Goal: Information Seeking & Learning: Learn about a topic

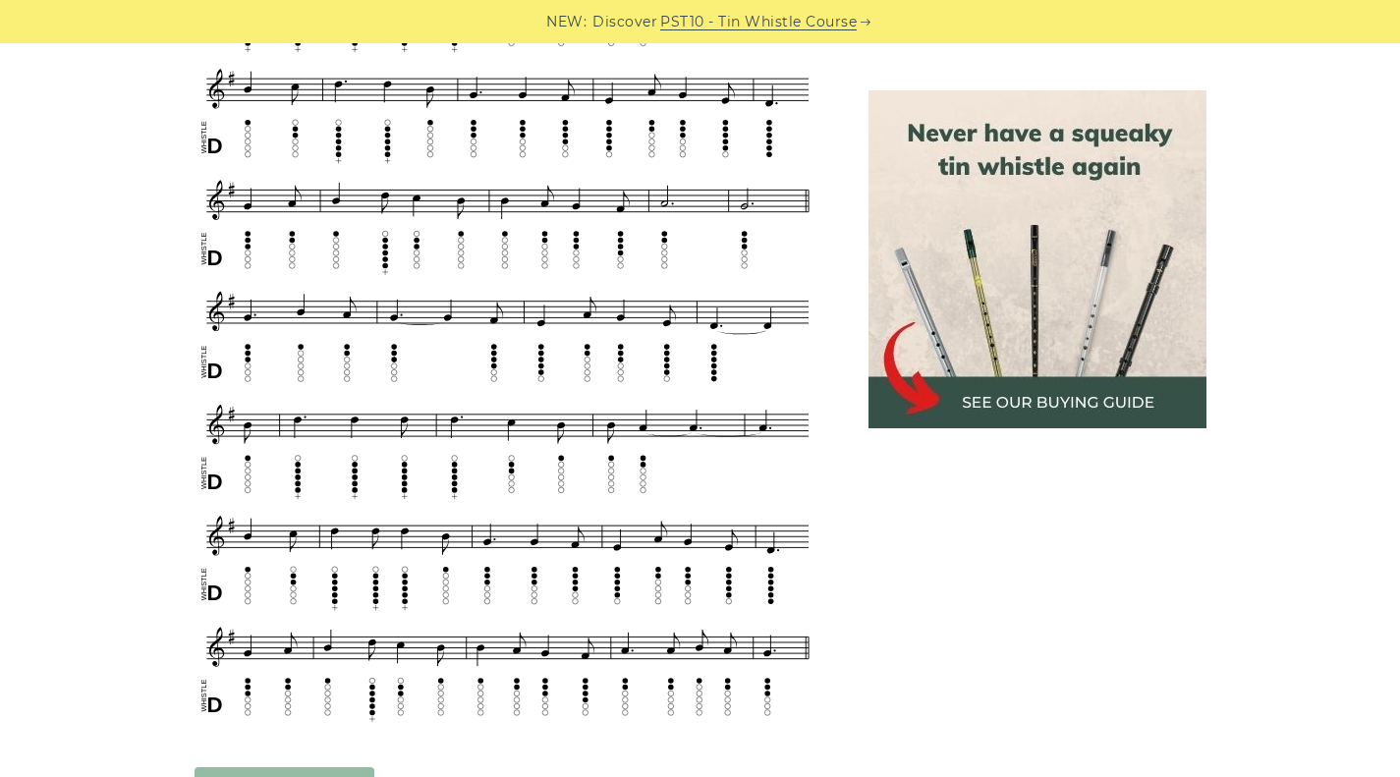
scroll to position [865, 0]
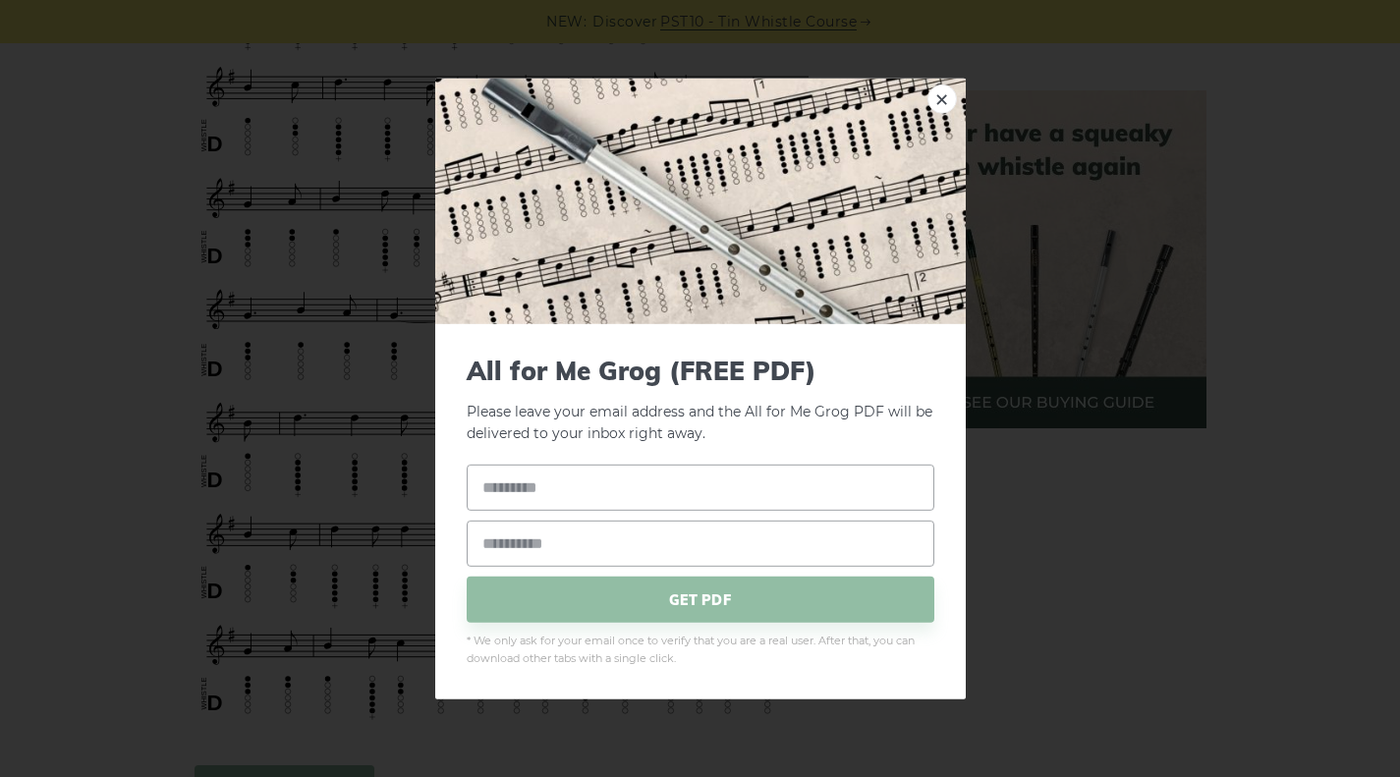
click at [1316, 200] on div "× All for Me Grog (FREE PDF) Please leave your email address and the All for Me…" at bounding box center [700, 388] width 1400 height 777
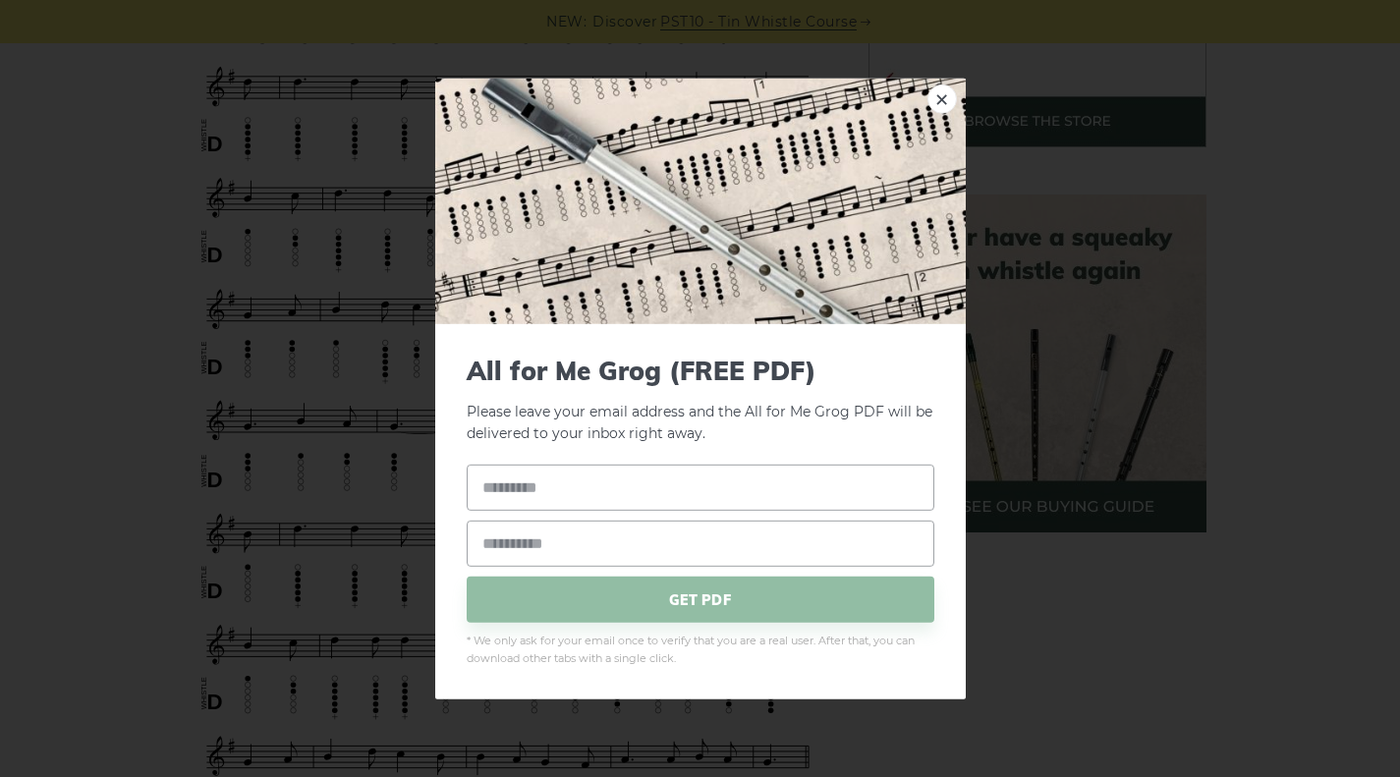
scroll to position [749, 0]
click at [951, 97] on link "×" at bounding box center [942, 98] width 29 height 29
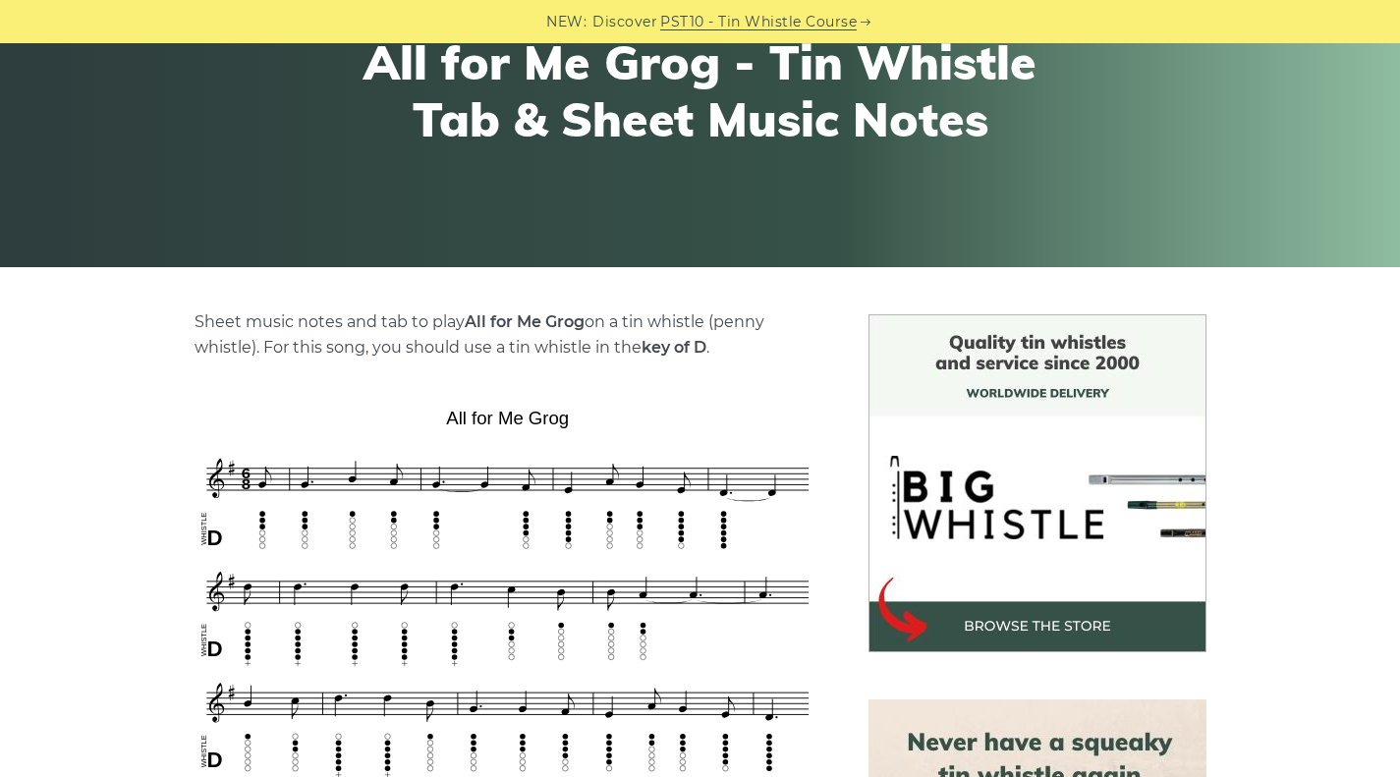
scroll to position [0, 0]
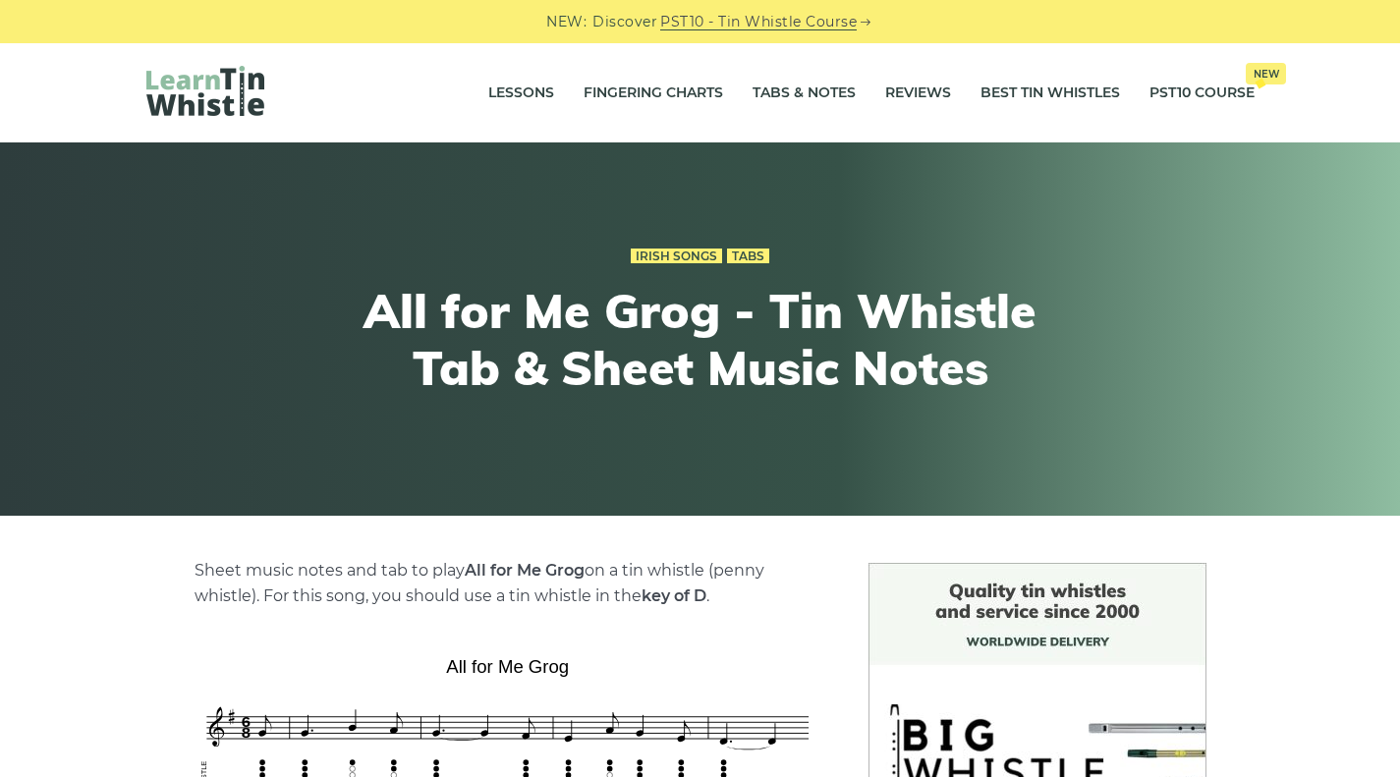
click at [807, 87] on link "Tabs & Notes" at bounding box center [804, 93] width 103 height 49
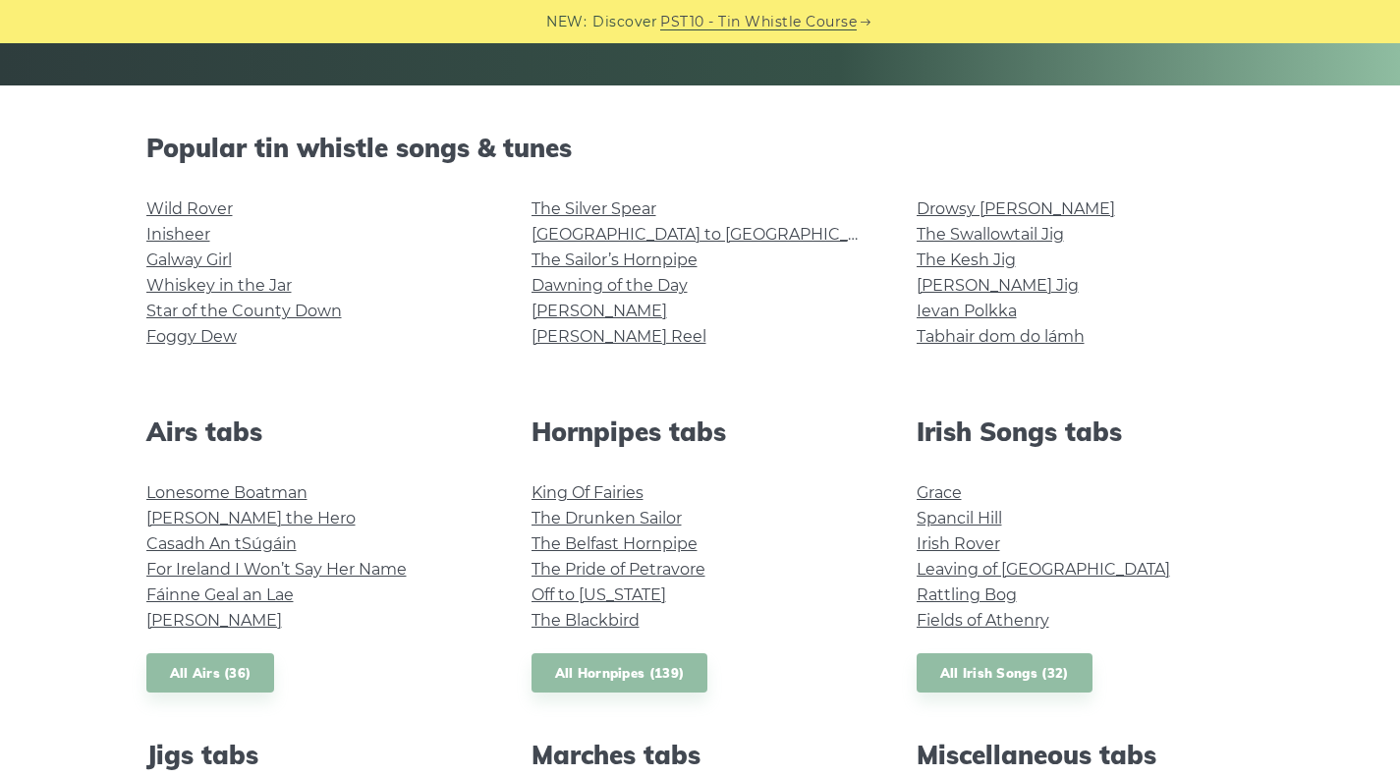
scroll to position [436, 0]
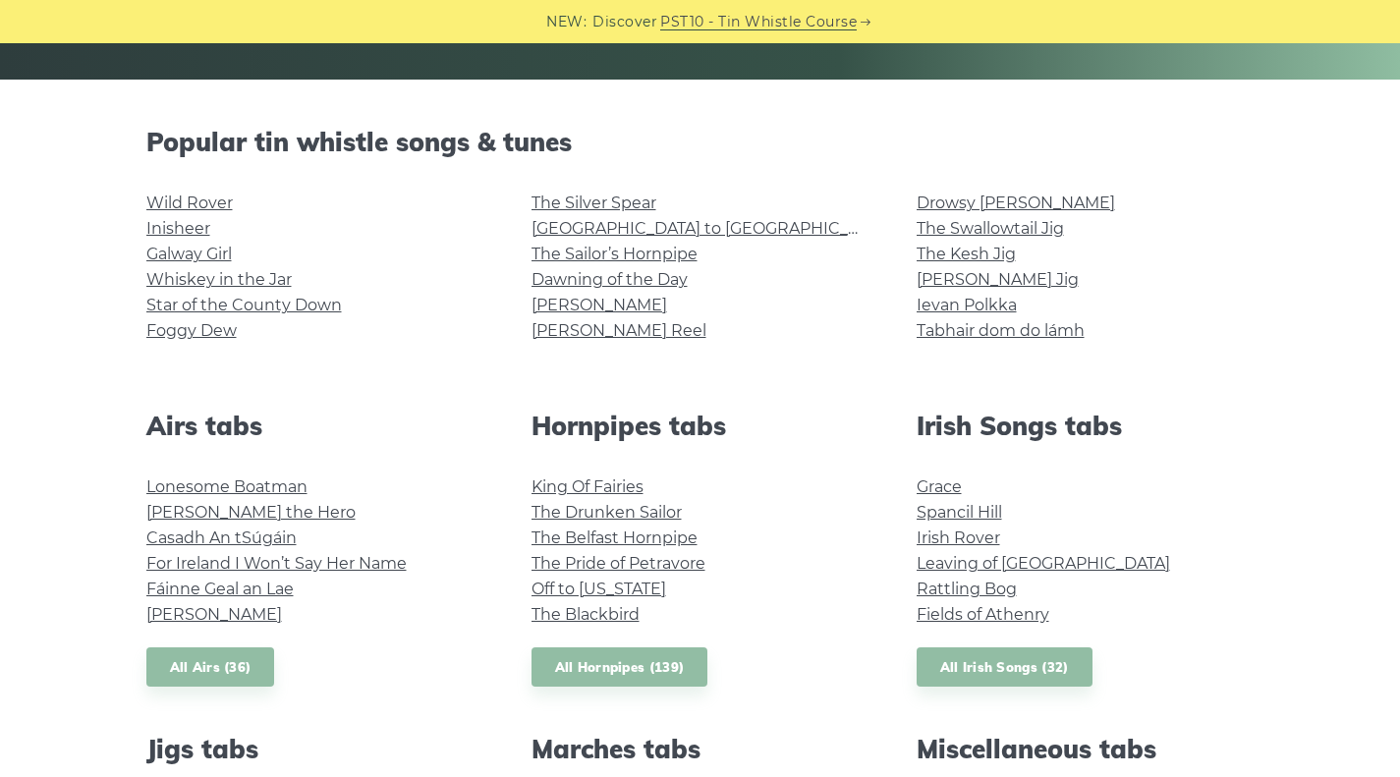
click at [1008, 230] on link "The Swallowtail Jig" at bounding box center [990, 228] width 147 height 19
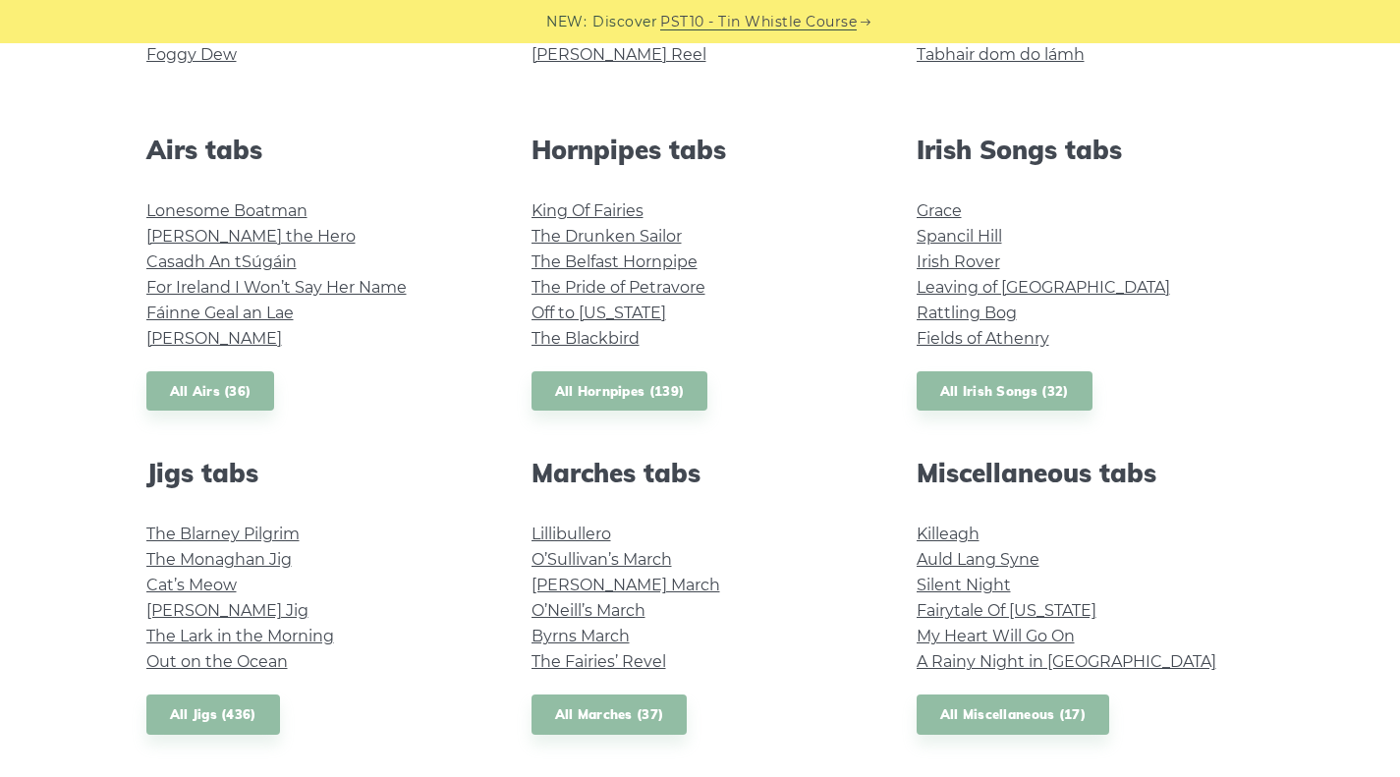
scroll to position [711, 0]
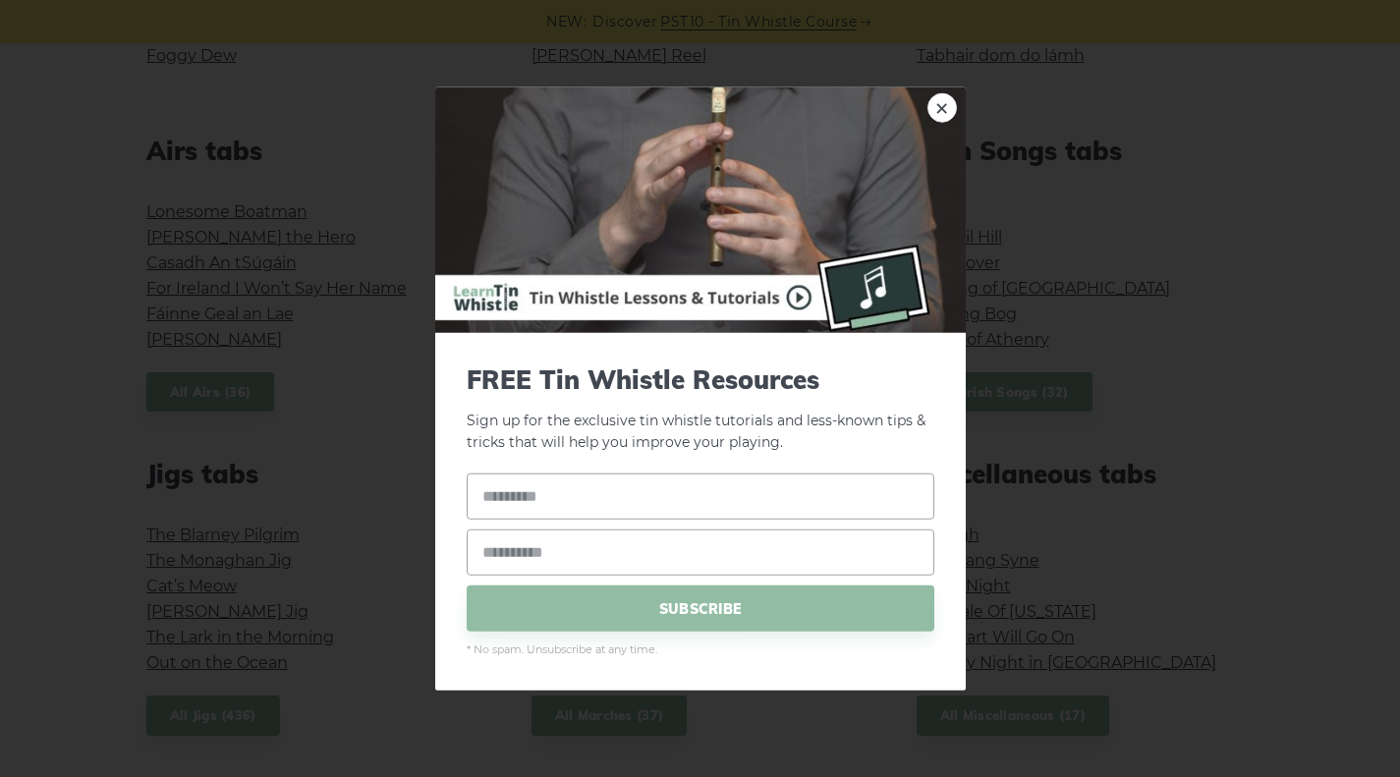
click at [932, 111] on link "×" at bounding box center [942, 106] width 29 height 29
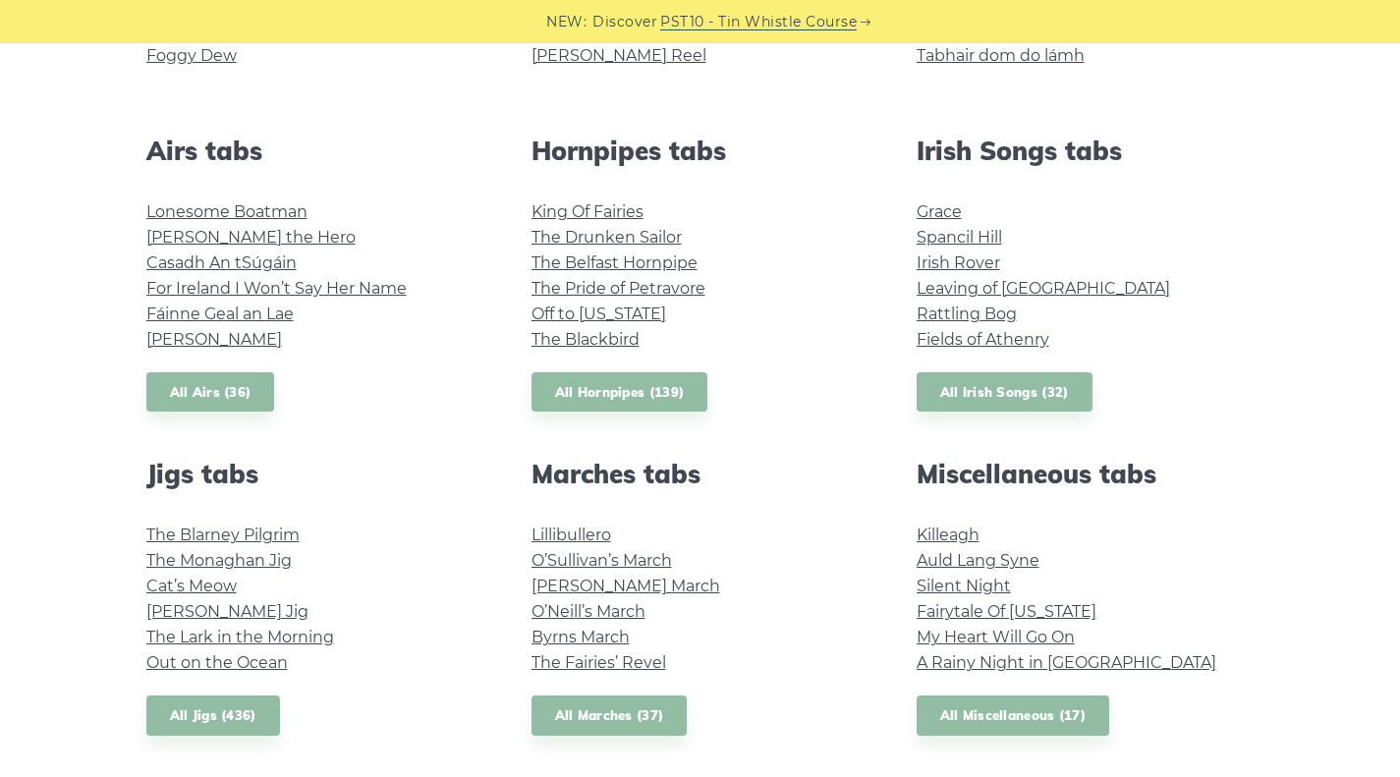
click at [239, 712] on link "All Jigs (436)" at bounding box center [213, 716] width 134 height 40
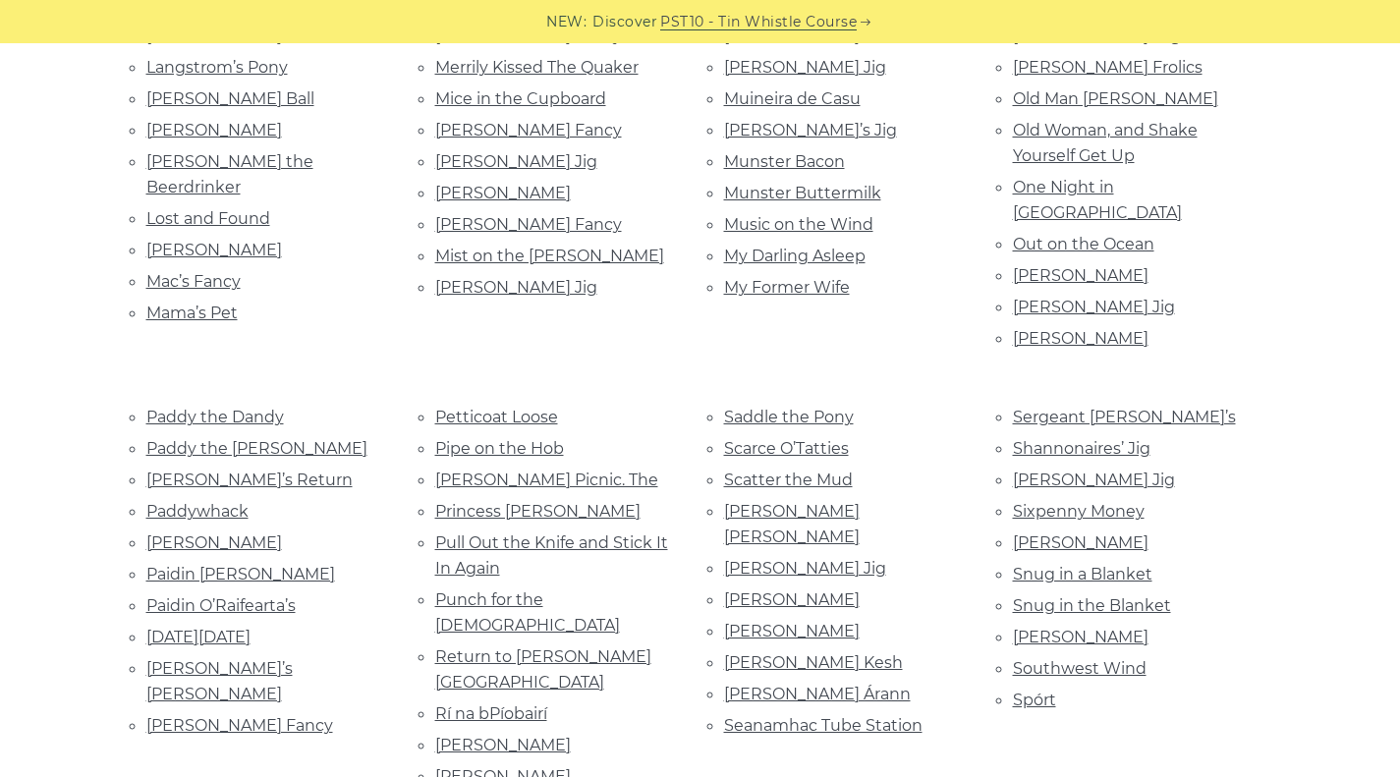
scroll to position [1804, 0]
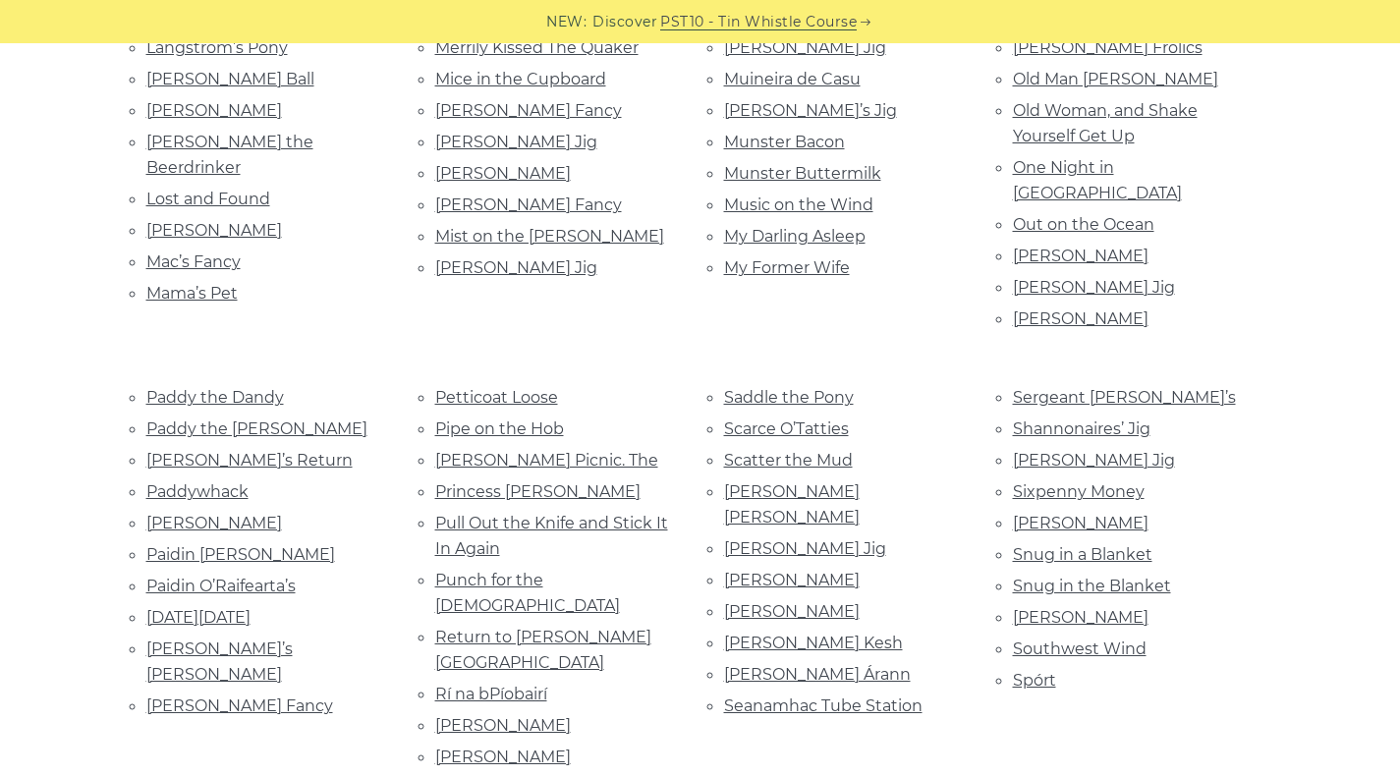
click at [506, 451] on link "Piper’s Picnic. The" at bounding box center [546, 460] width 223 height 19
click at [218, 482] on link "Paddywhack" at bounding box center [197, 491] width 102 height 19
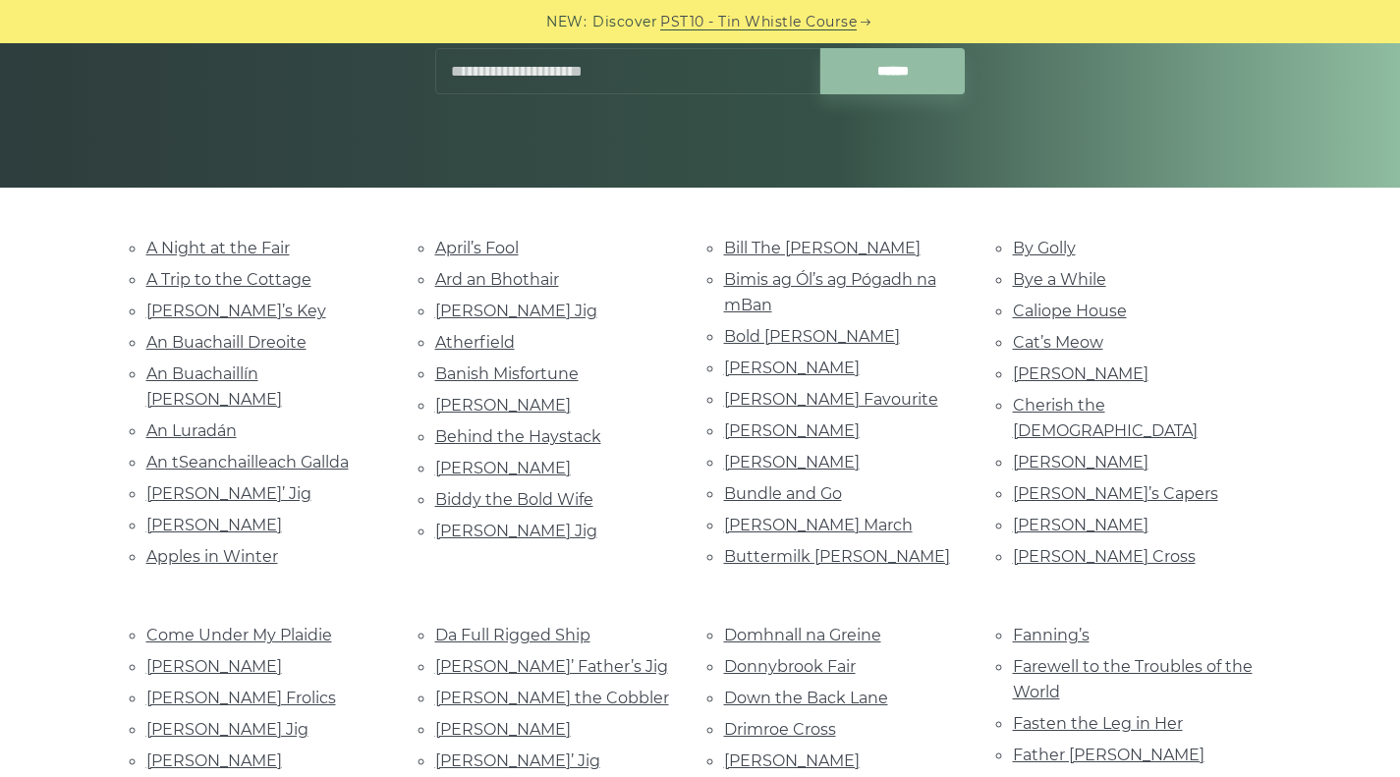
scroll to position [333, 0]
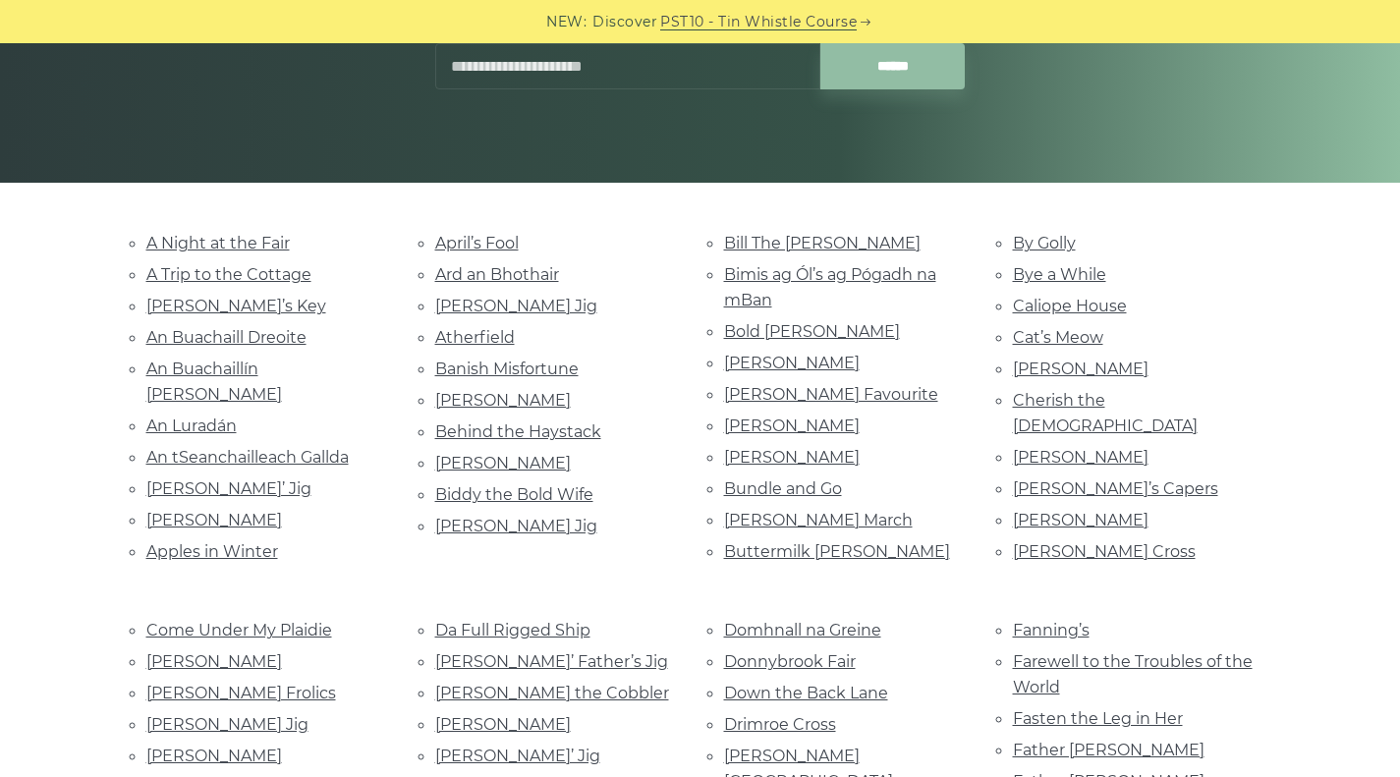
click at [341, 552] on div "A Night at the Fair A Trip to the Cottage Aaron’s Key An Buachaill Dreoite An B…" at bounding box center [267, 400] width 289 height 340
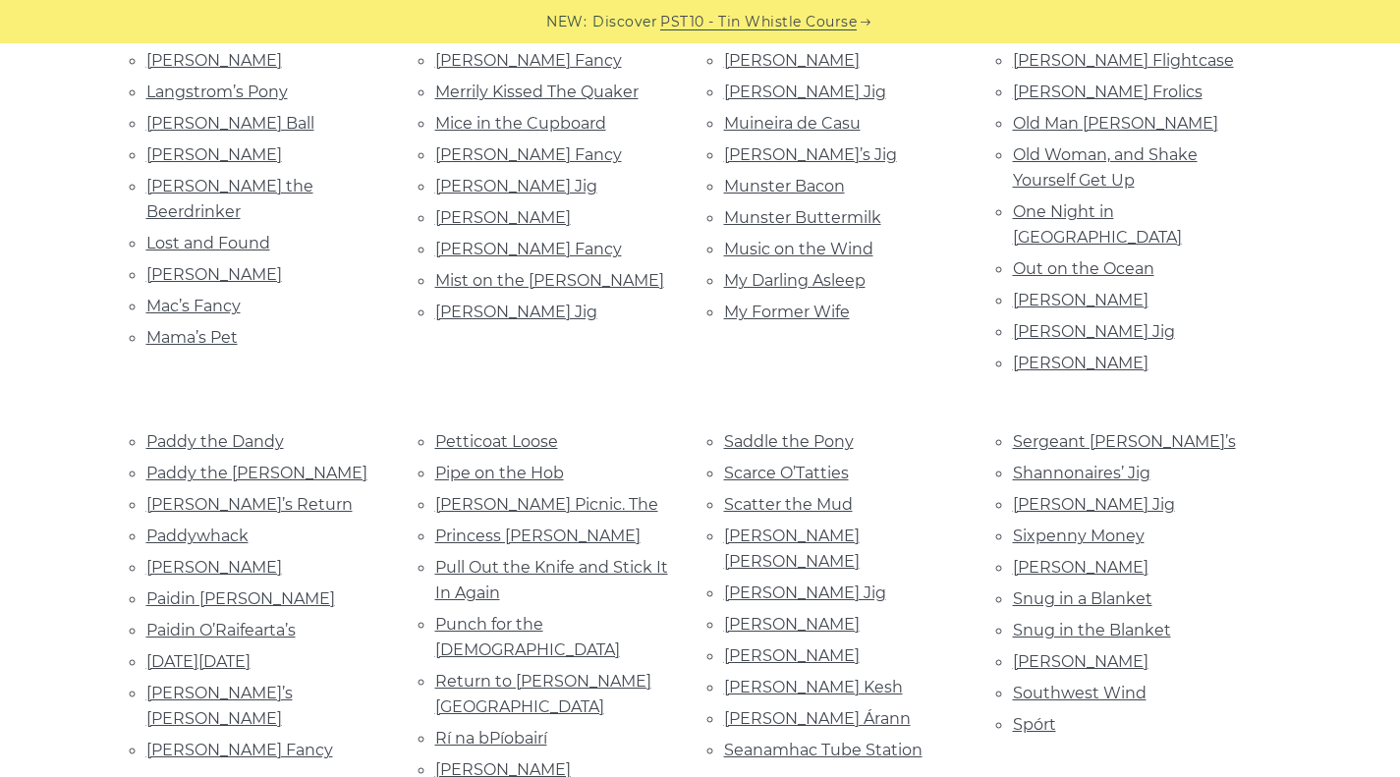
scroll to position [1766, 0]
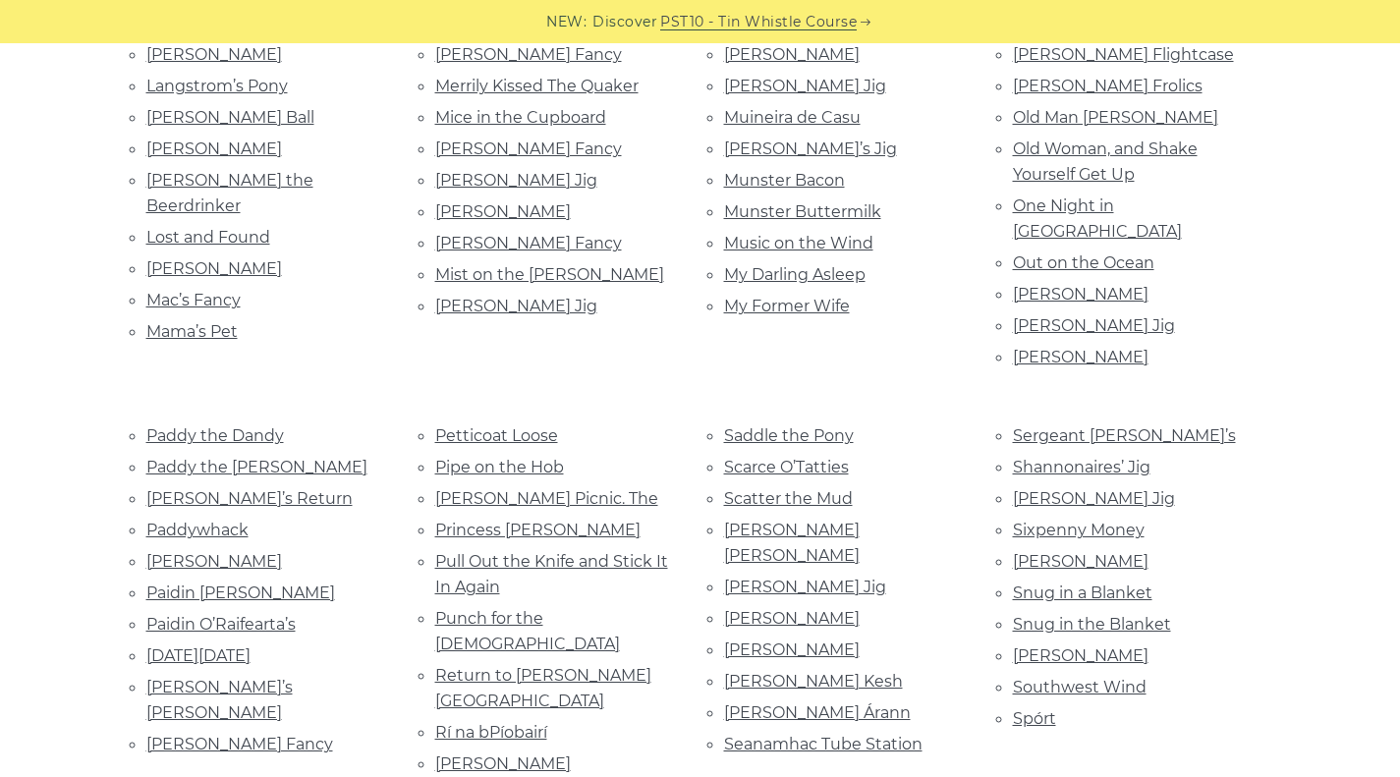
click at [555, 489] on link "[PERSON_NAME] Picnic. The" at bounding box center [546, 498] width 223 height 19
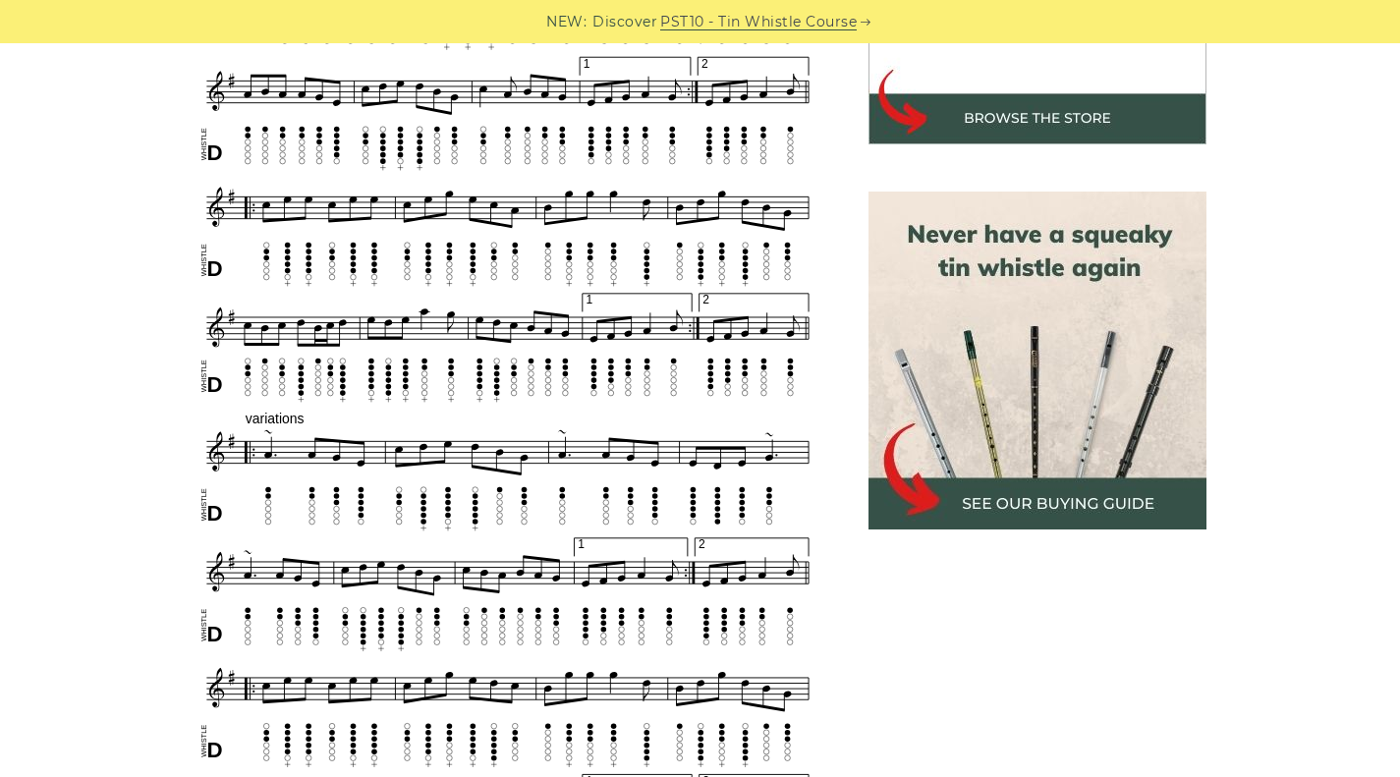
scroll to position [751, 0]
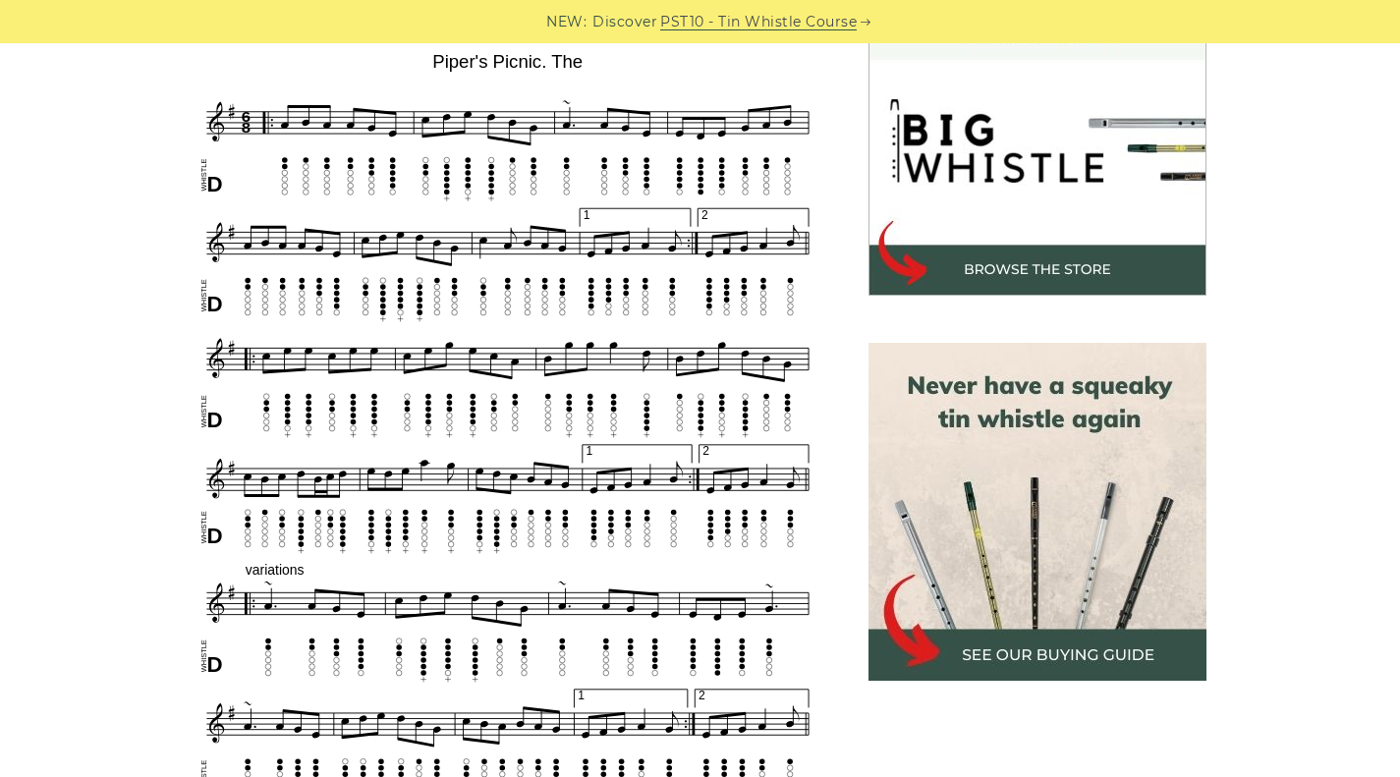
scroll to position [606, 0]
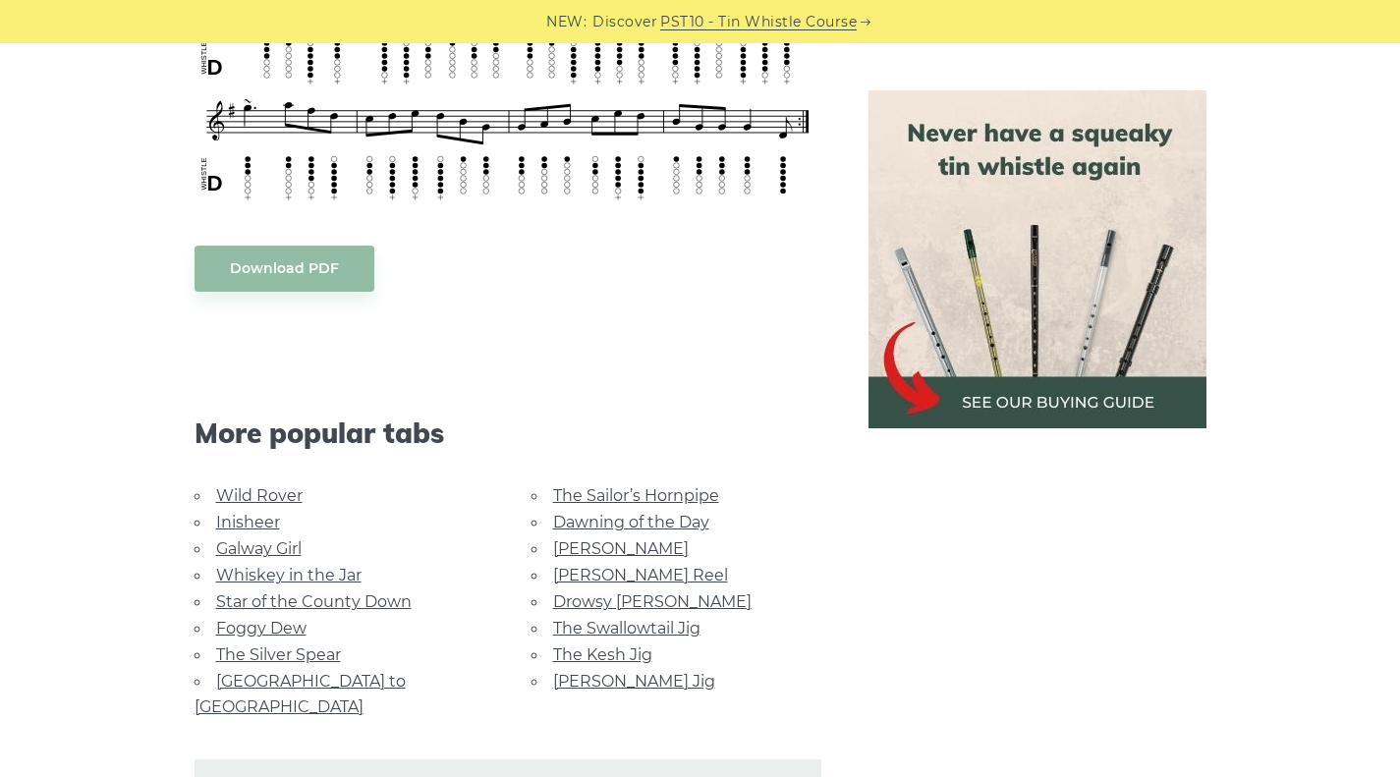
scroll to position [955, 0]
click at [359, 601] on link "Star of the County Down" at bounding box center [314, 601] width 196 height 19
click at [326, 597] on link "Star of the County Down" at bounding box center [314, 601] width 196 height 19
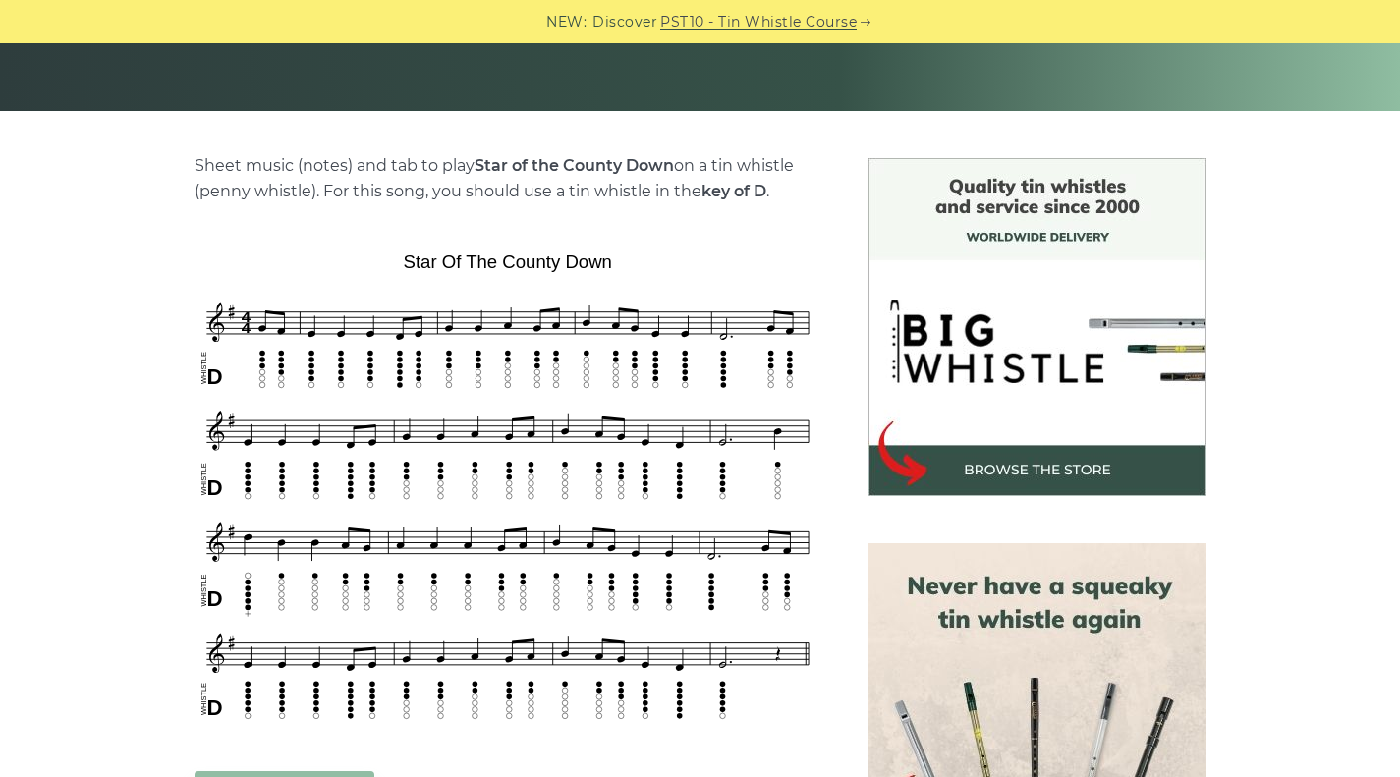
scroll to position [406, 0]
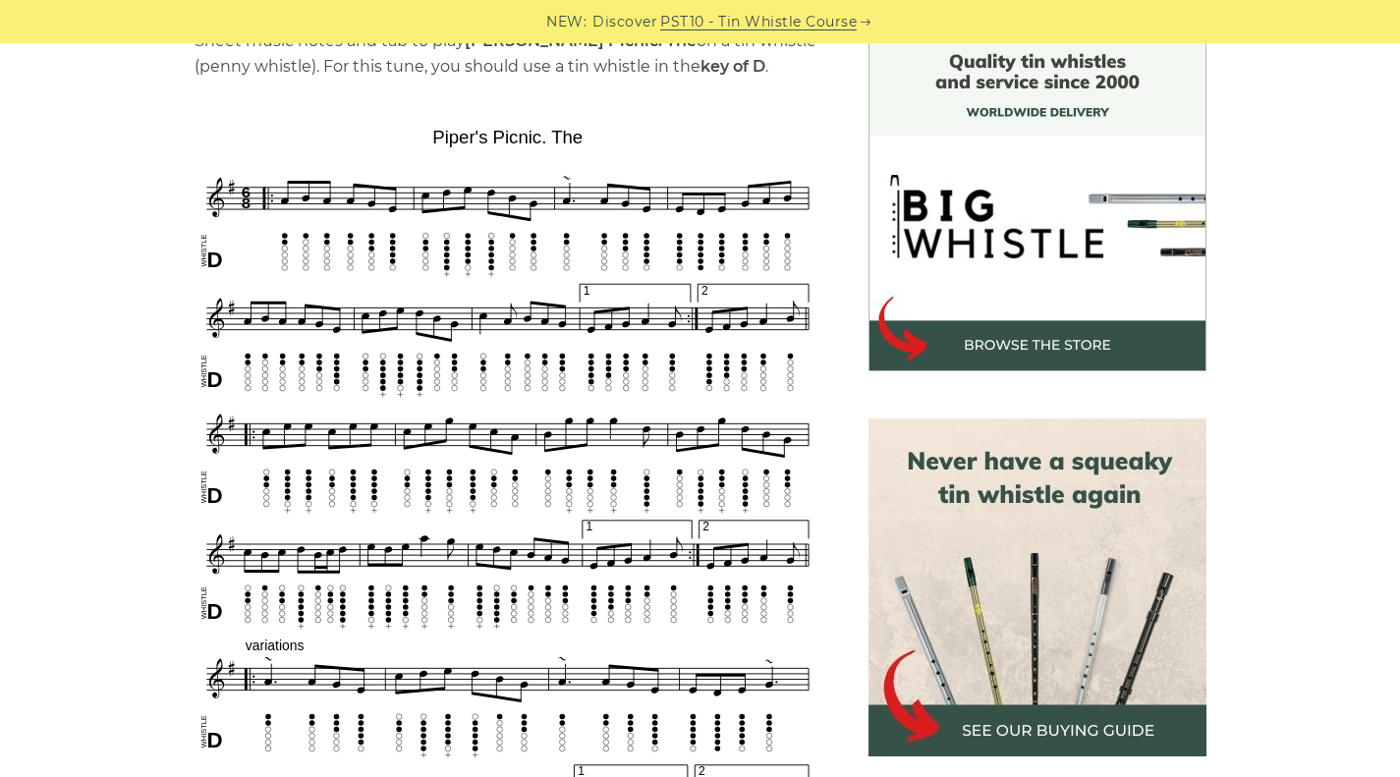
scroll to position [531, 0]
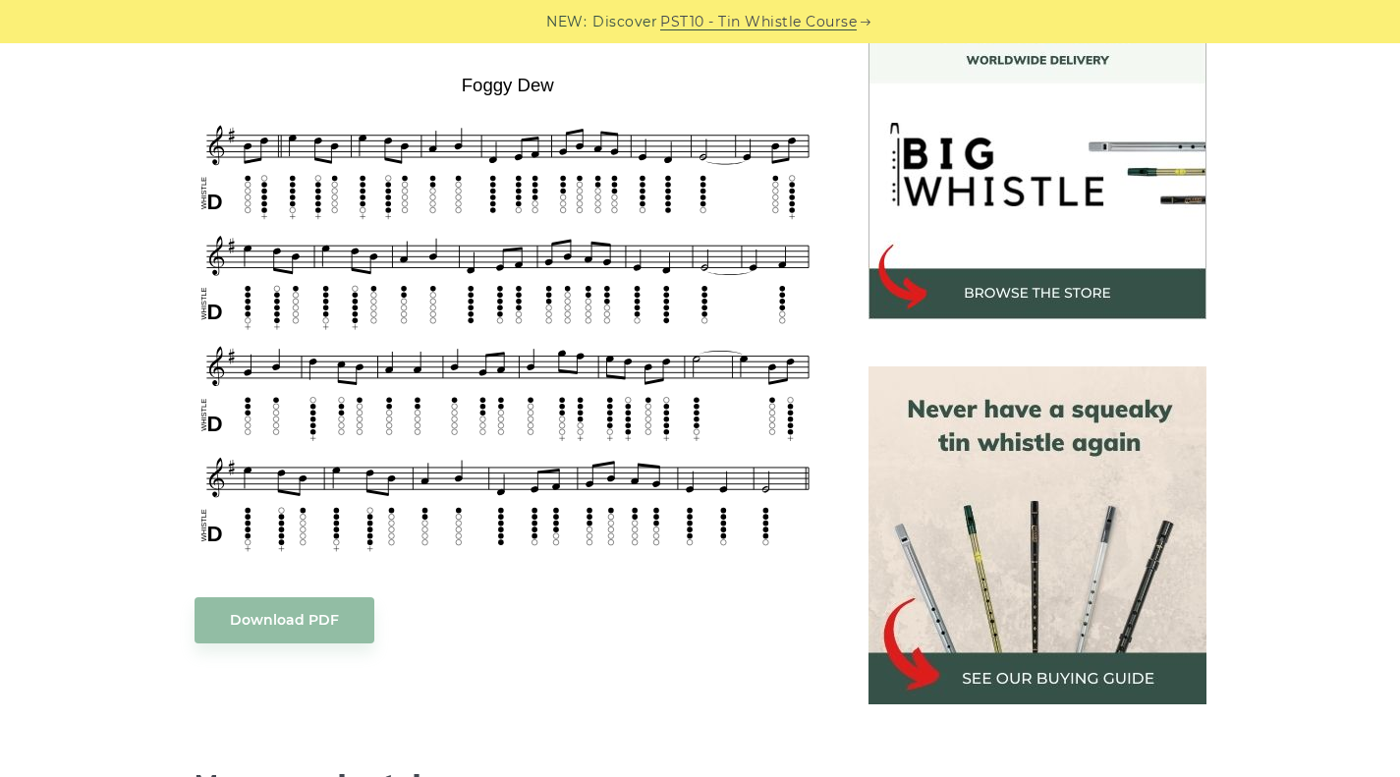
scroll to position [580, 0]
